Goal: Find specific page/section: Find specific page/section

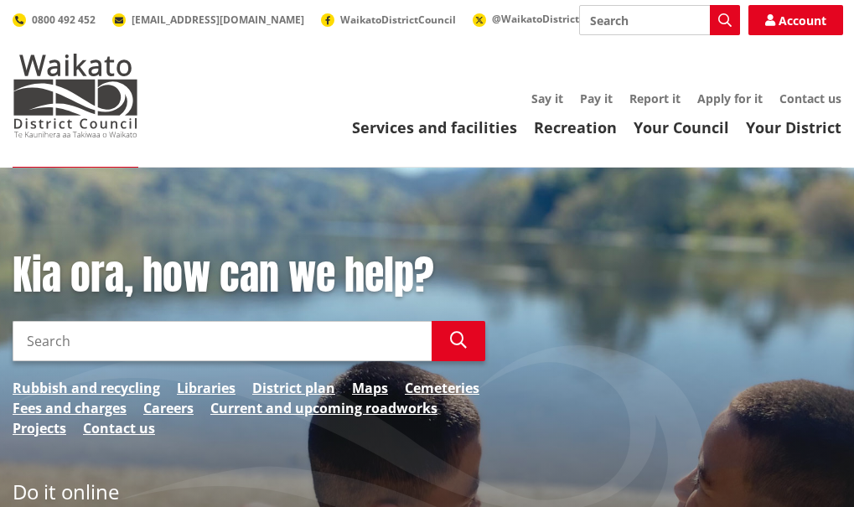
click at [653, 18] on input "Search" at bounding box center [659, 20] width 161 height 30
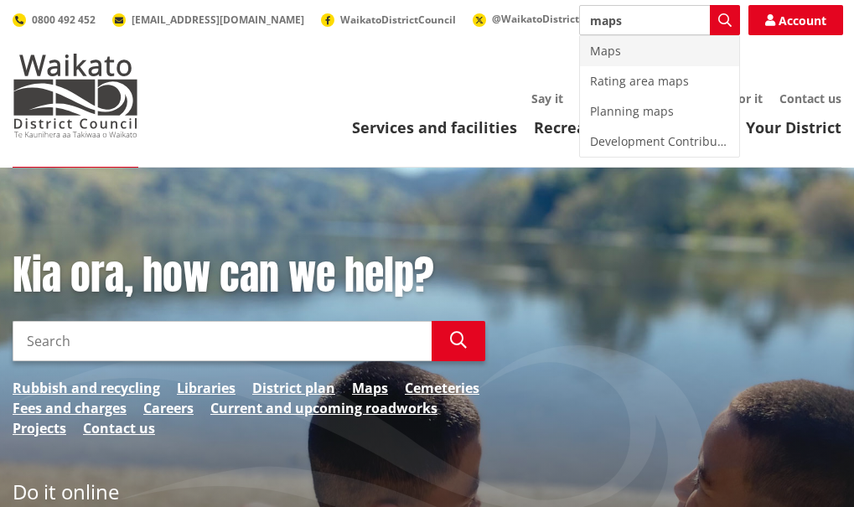
click at [598, 54] on div "Maps" at bounding box center [659, 51] width 159 height 30
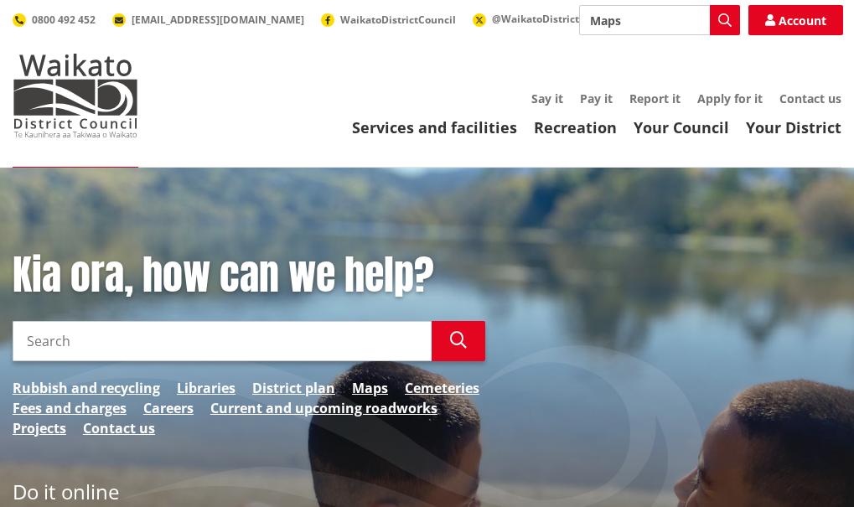
type input "Maps"
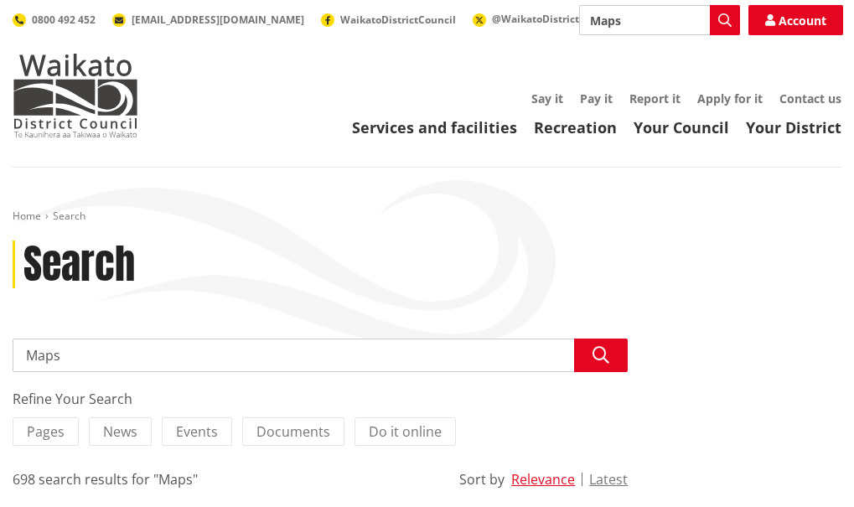
drag, startPoint x: 495, startPoint y: 90, endPoint x: 507, endPoint y: 66, distance: 26.2
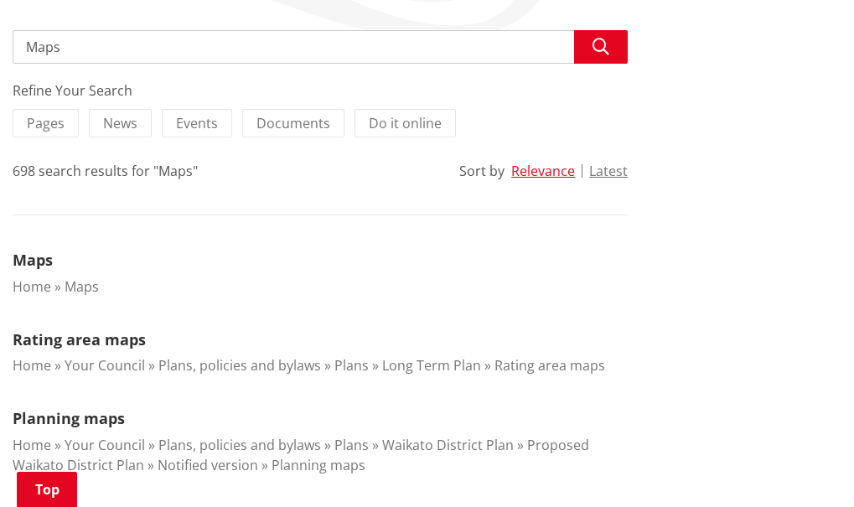
scroll to position [301, 0]
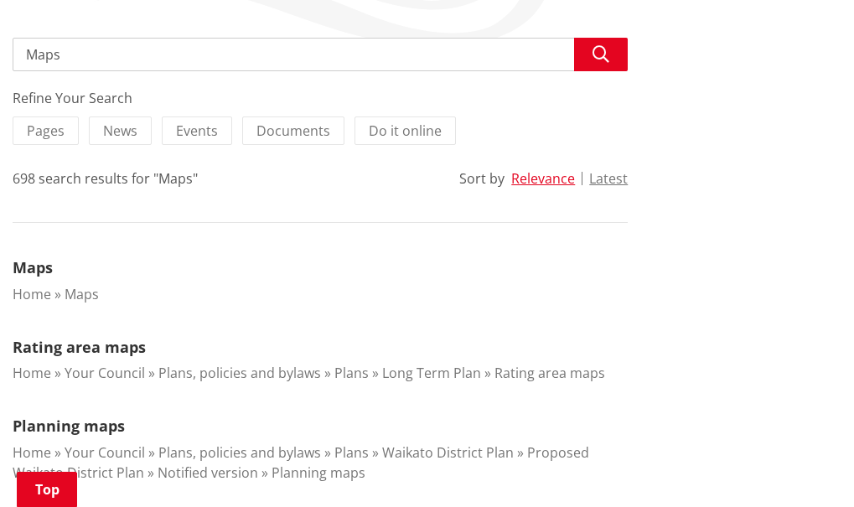
click at [76, 298] on link "Maps" at bounding box center [81, 294] width 34 height 18
